Goal: Information Seeking & Learning: Find specific fact

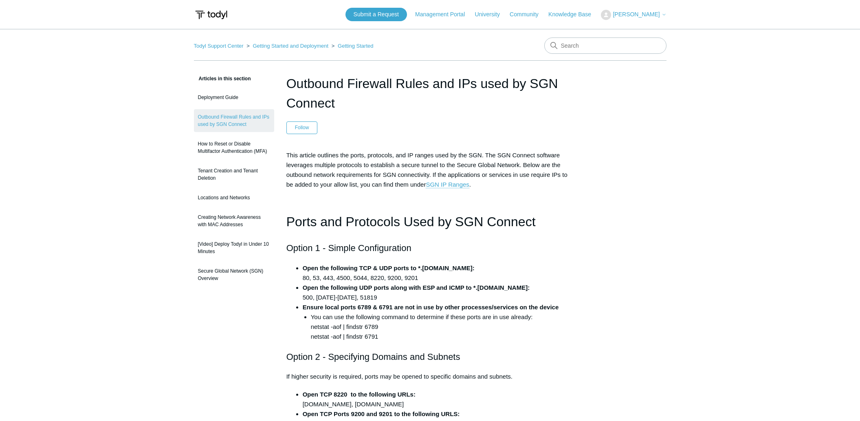
scroll to position [978, 0]
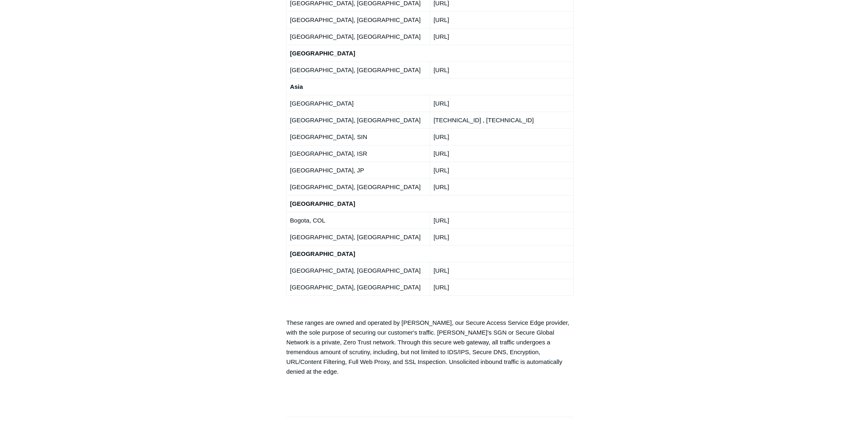
scroll to position [1426, 0]
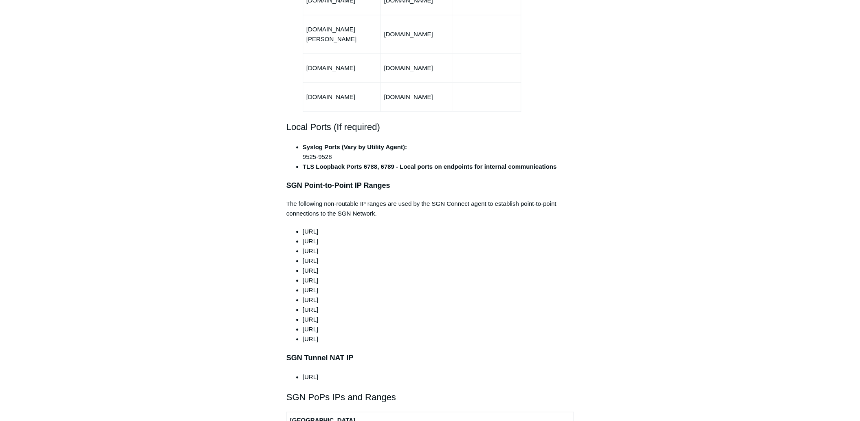
scroll to position [611, 0]
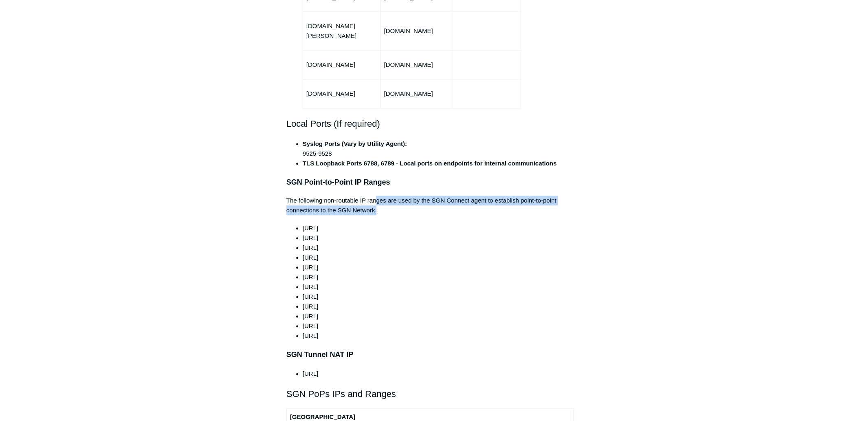
drag, startPoint x: 377, startPoint y: 180, endPoint x: 386, endPoint y: 190, distance: 13.3
click at [386, 196] on p "The following non-routable IP ranges are used by the SGN Connect agent to estab…" at bounding box center [430, 206] width 288 height 20
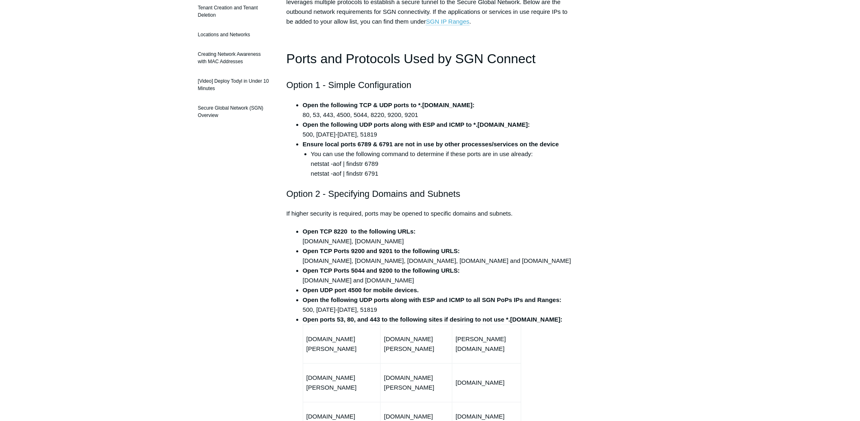
scroll to position [163, 0]
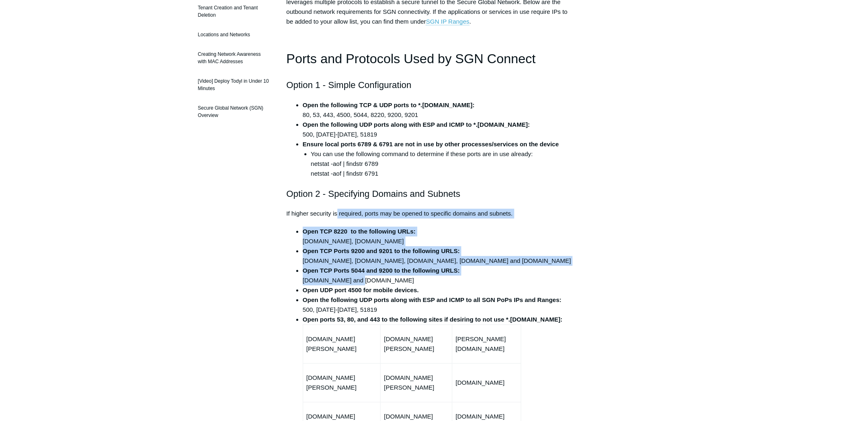
drag, startPoint x: 337, startPoint y: 207, endPoint x: 335, endPoint y: 194, distance: 13.3
click at [335, 194] on h2 "Option 2 - Specifying Domains and Subnets" at bounding box center [430, 194] width 288 height 14
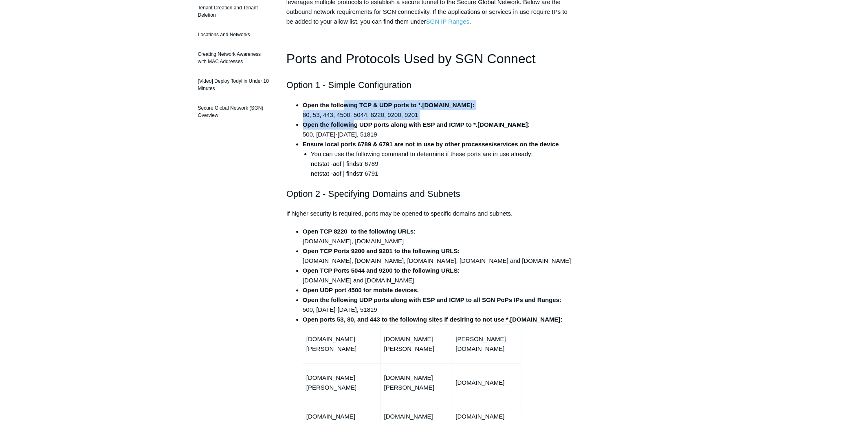
drag, startPoint x: 347, startPoint y: 110, endPoint x: 354, endPoint y: 132, distance: 22.7
click at [354, 132] on ul "Open the following TCP & UDP ports to *.[DOMAIN_NAME]: 80, 53, 443, 4500, 5044,…" at bounding box center [434, 139] width 279 height 78
click at [354, 132] on li "Open the following UDP ports along with ESP and ICMP to *.[DOMAIN_NAME]: 500, […" at bounding box center [438, 130] width 271 height 20
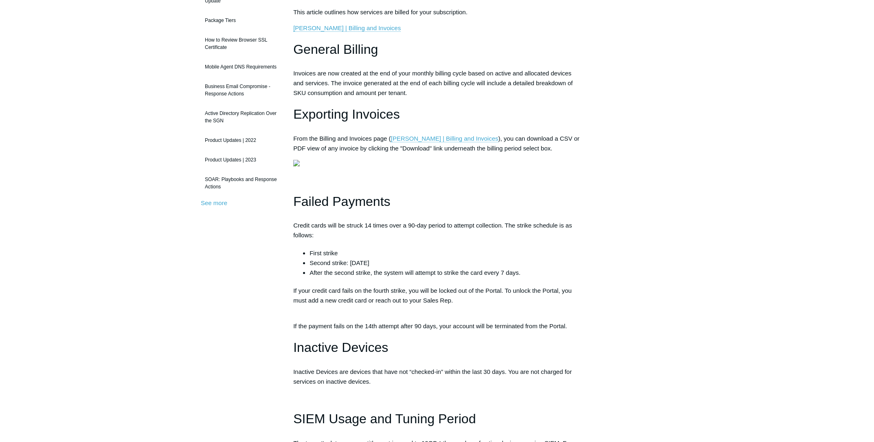
scroll to position [244, 0]
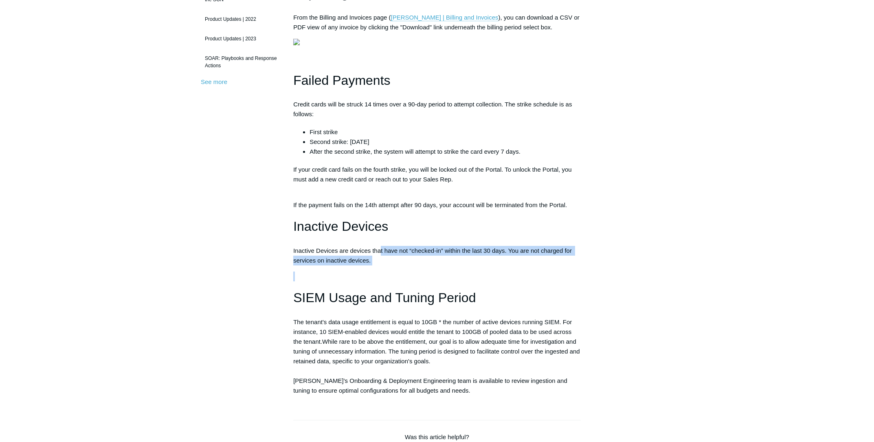
drag, startPoint x: 381, startPoint y: 299, endPoint x: 382, endPoint y: 329, distance: 29.7
click at [382, 329] on div "This article outlines how services are billed for your subscription. [PERSON_NA…" at bounding box center [437, 140] width 288 height 509
click at [382, 281] on p at bounding box center [437, 276] width 288 height 10
drag, startPoint x: 344, startPoint y: 285, endPoint x: 376, endPoint y: 340, distance: 63.6
click at [376, 340] on div "This article outlines how services are billed for your subscription. [PERSON_NA…" at bounding box center [437, 140] width 288 height 509
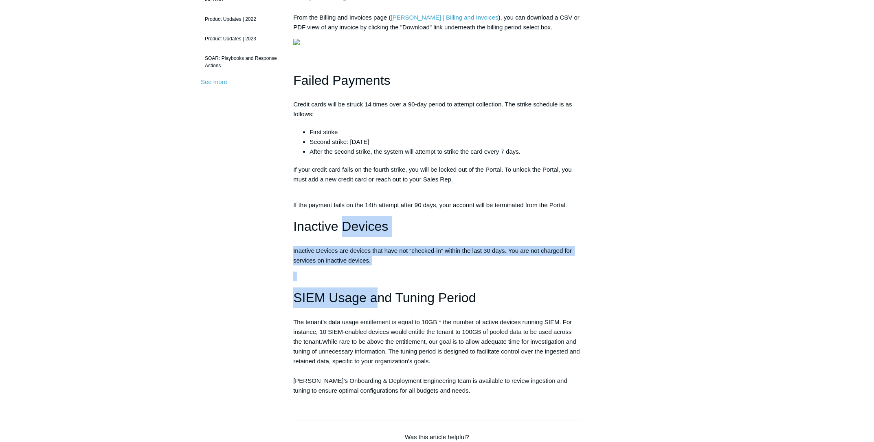
click at [368, 299] on div "This article outlines how services are billed for your subscription. [PERSON_NA…" at bounding box center [437, 140] width 288 height 509
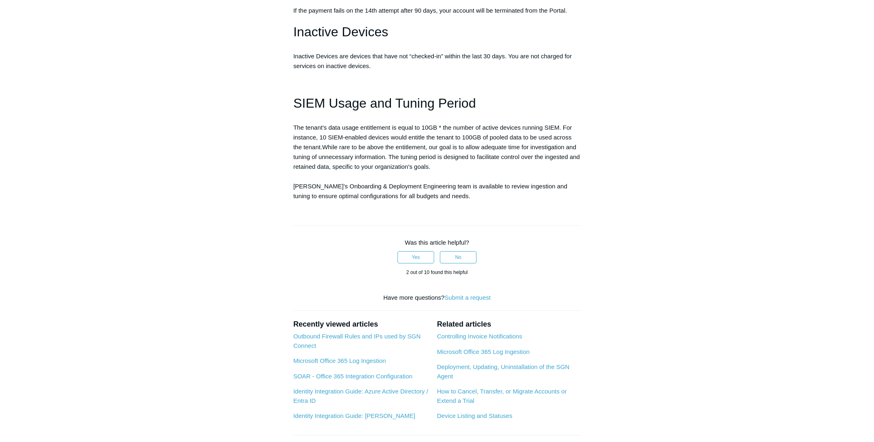
scroll to position [350, 0]
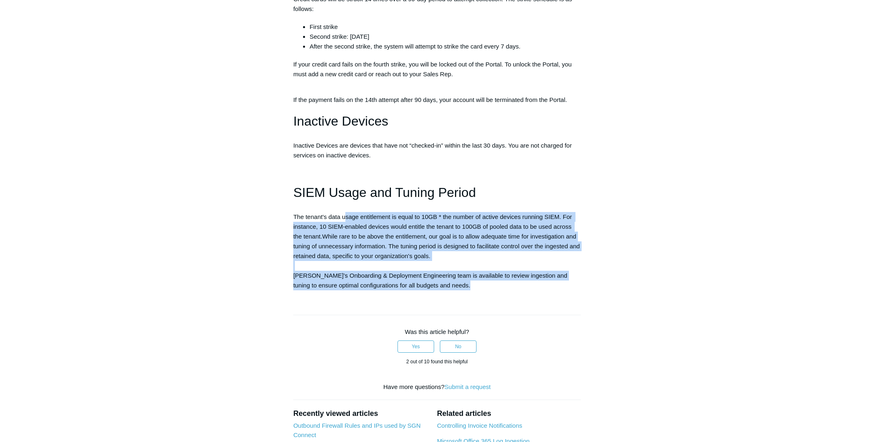
drag, startPoint x: 343, startPoint y: 263, endPoint x: 351, endPoint y: 345, distance: 82.2
click at [351, 345] on article "Billing and Invoices Follow Not yet followed by anyone This article outlines ho…" at bounding box center [437, 150] width 312 height 853
click at [358, 257] on div "This article outlines how services are billed for your subscription. [PERSON_NA…" at bounding box center [437, 35] width 288 height 509
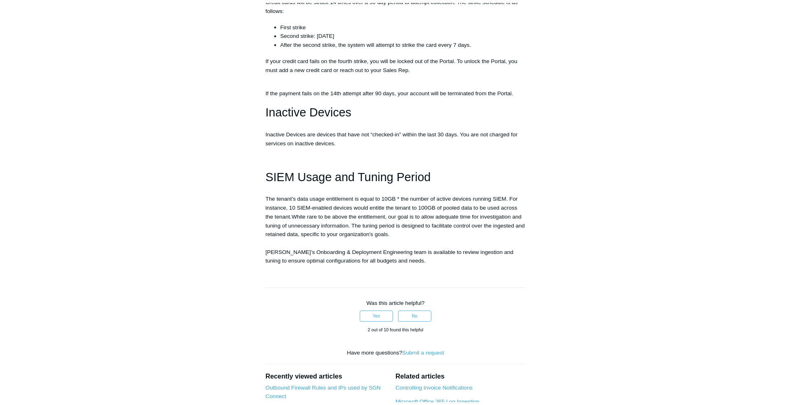
scroll to position [472, 0]
